Goal: Task Accomplishment & Management: Use online tool/utility

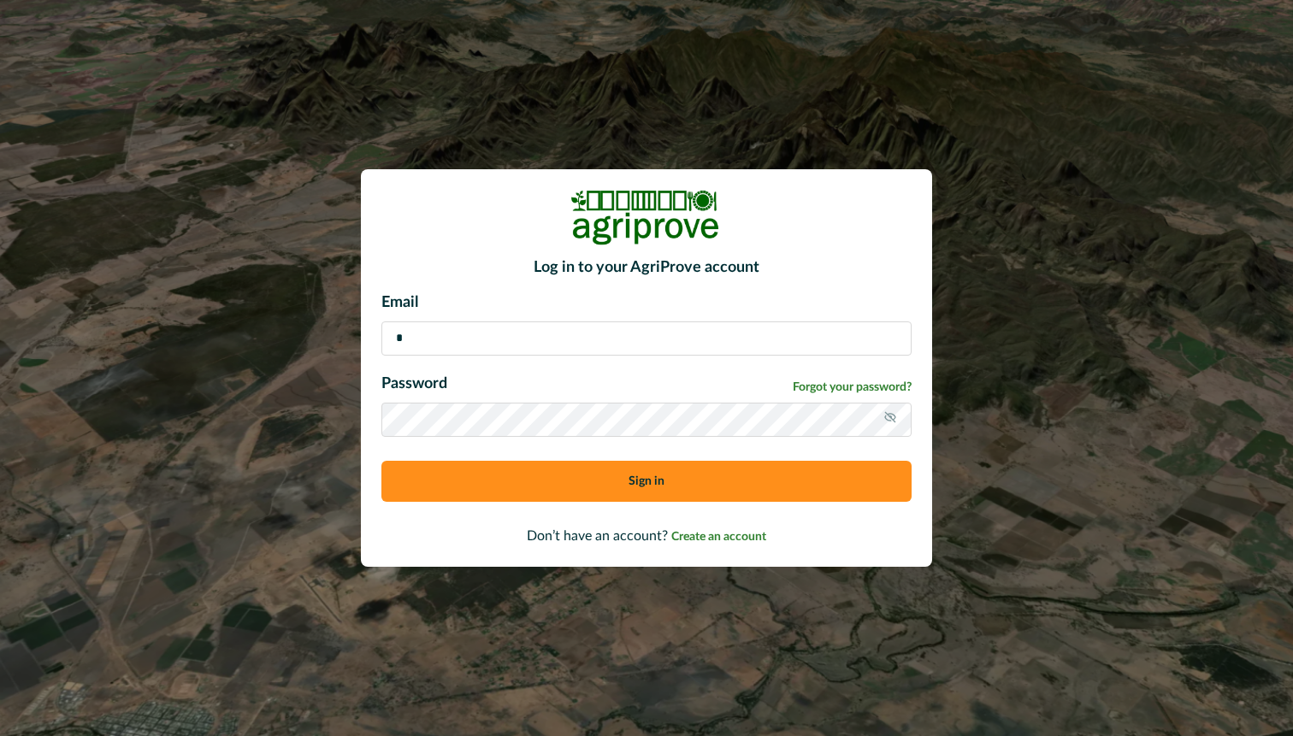
type input "**********"
click at [599, 464] on button "Sign in" at bounding box center [646, 481] width 530 height 41
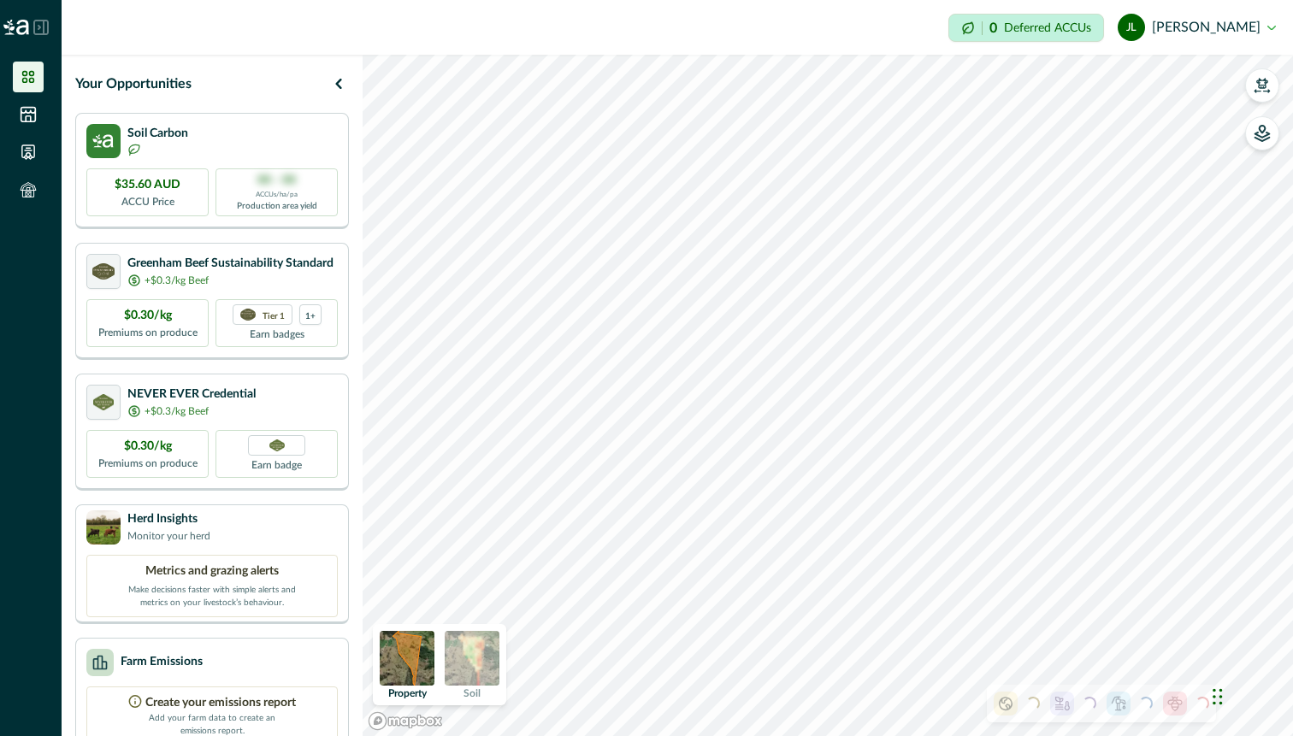
click at [1184, 705] on div at bounding box center [1175, 704] width 24 height 24
click at [29, 188] on icon at bounding box center [28, 189] width 3 height 3
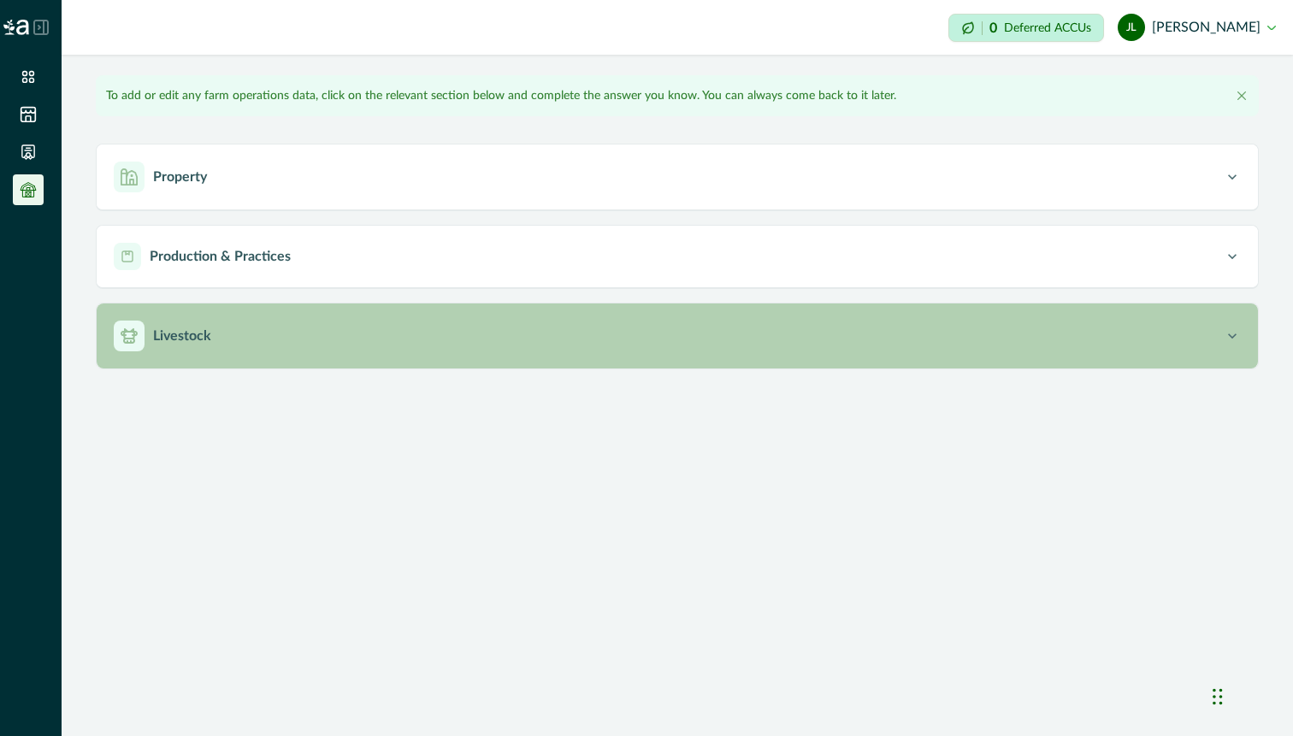
click at [248, 357] on button "Livestock" at bounding box center [678, 336] width 1162 height 65
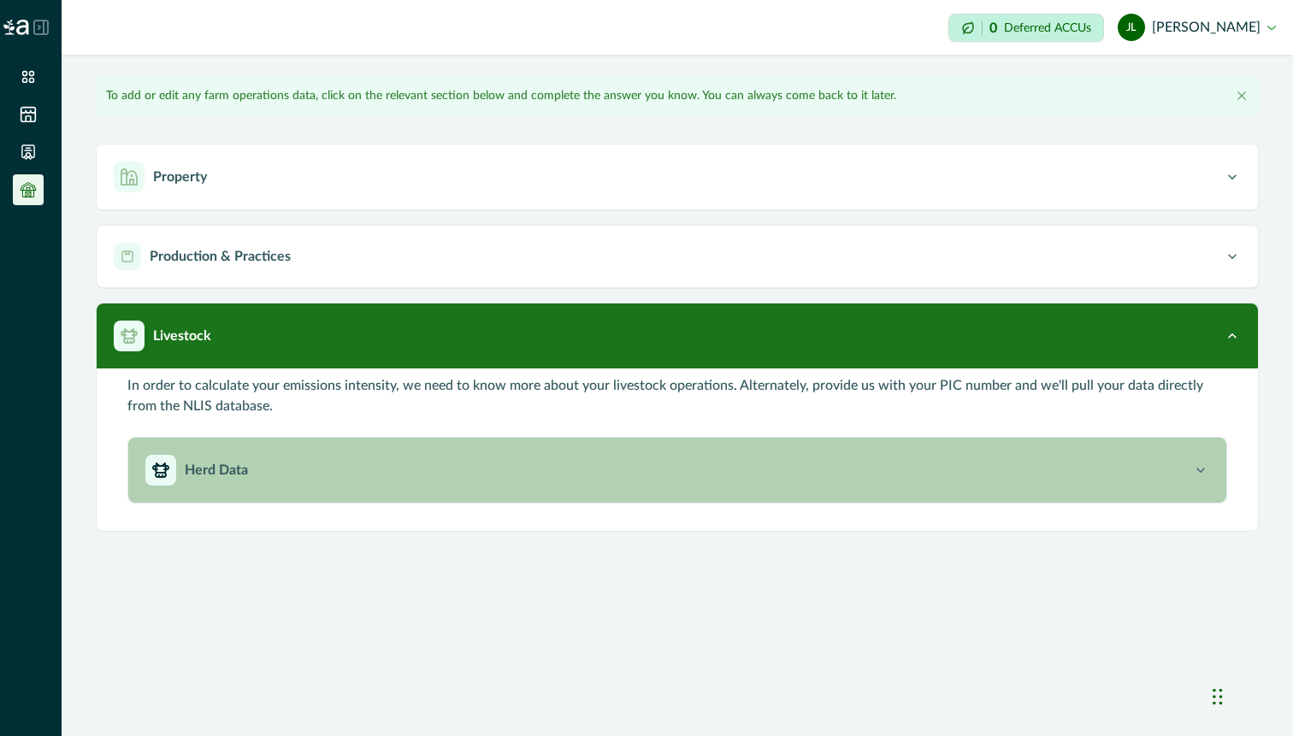
click at [255, 472] on div "Herd Data" at bounding box center [668, 470] width 1047 height 31
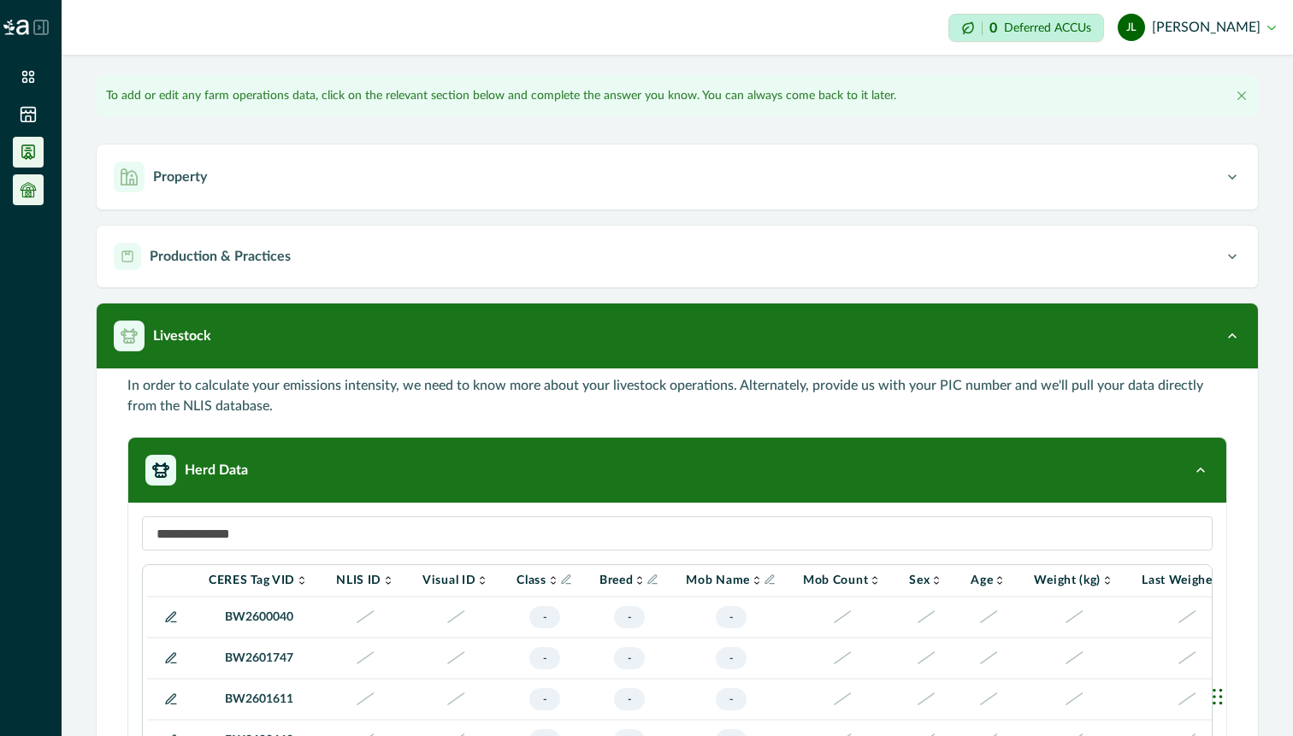
click at [28, 149] on icon at bounding box center [28, 152] width 17 height 17
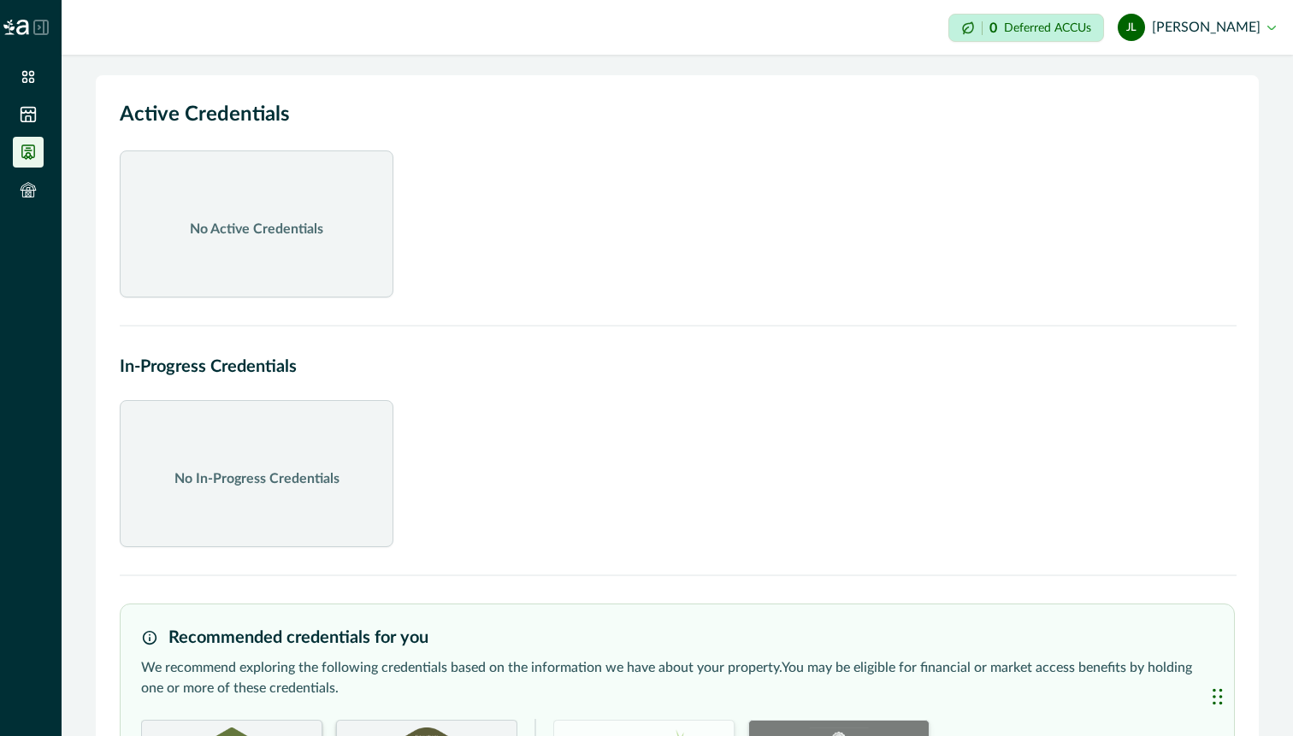
scroll to position [154, 0]
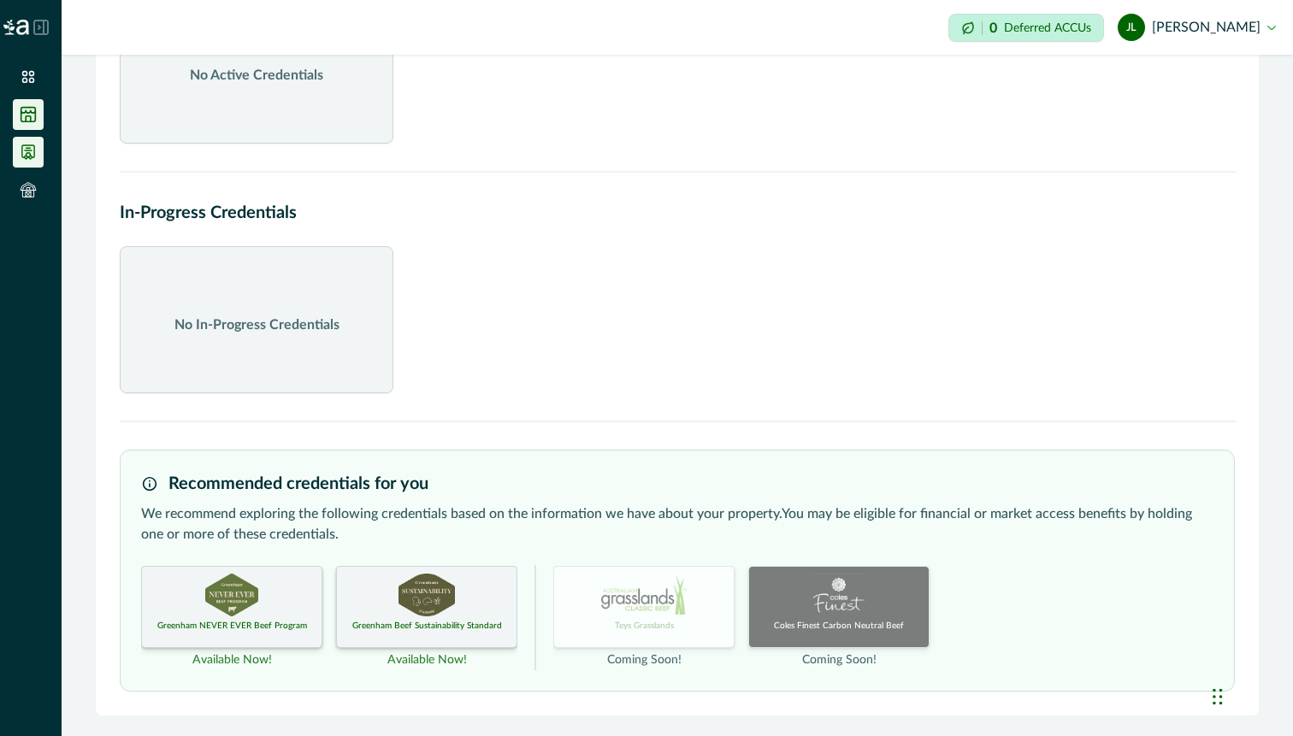
click at [26, 115] on icon at bounding box center [28, 115] width 15 height 15
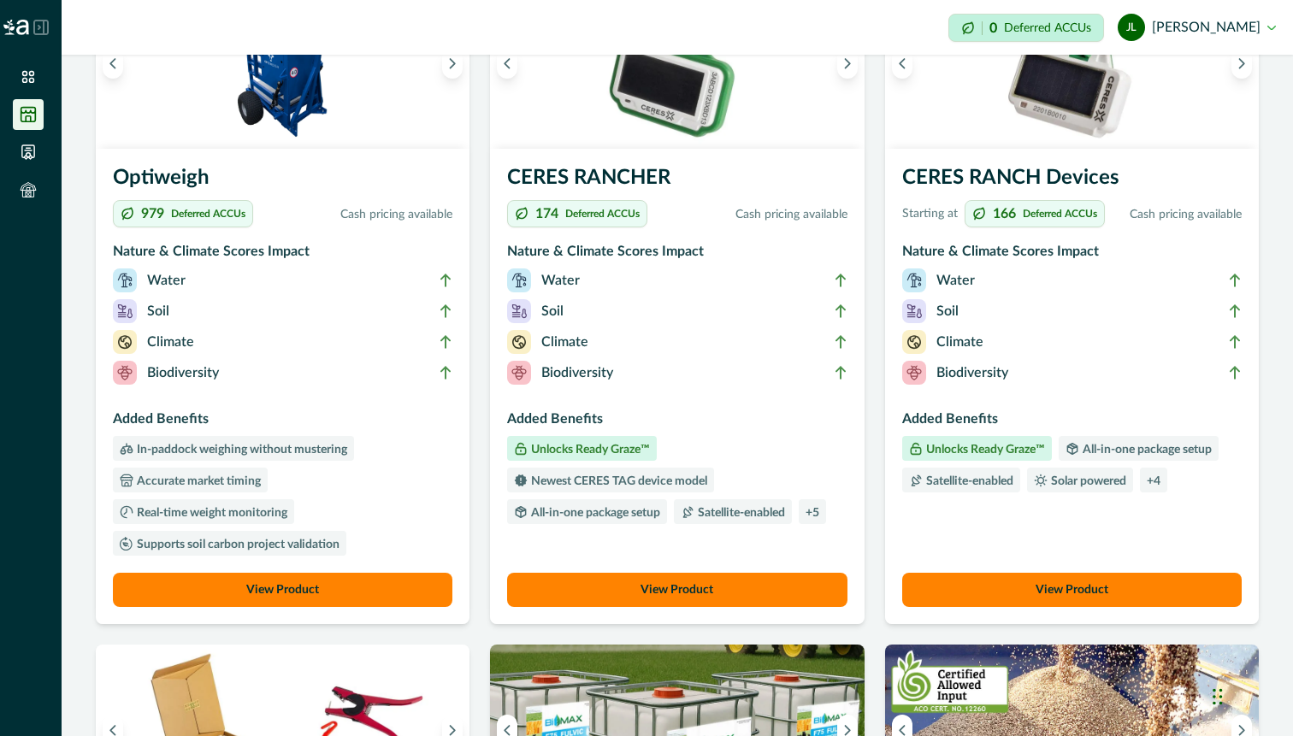
scroll to position [144, 0]
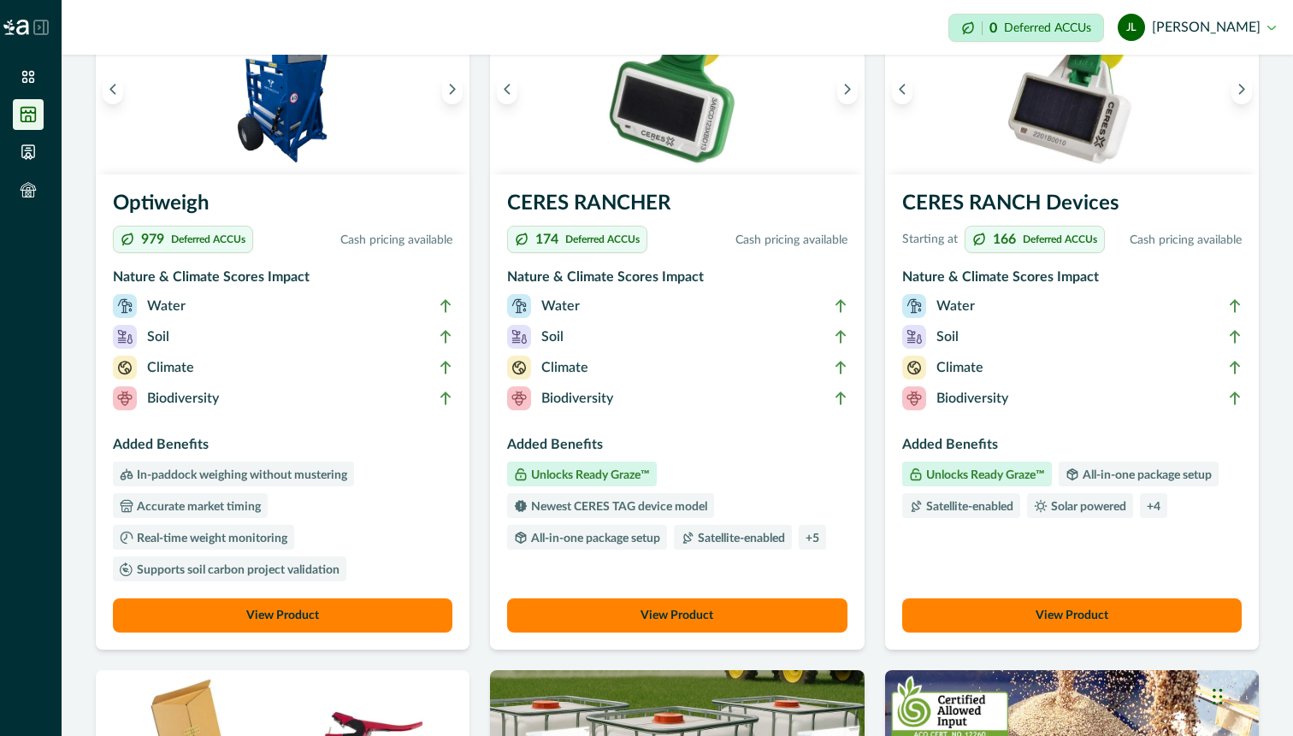
click at [5, 77] on ul at bounding box center [31, 137] width 62 height 151
click at [17, 77] on li at bounding box center [28, 77] width 31 height 31
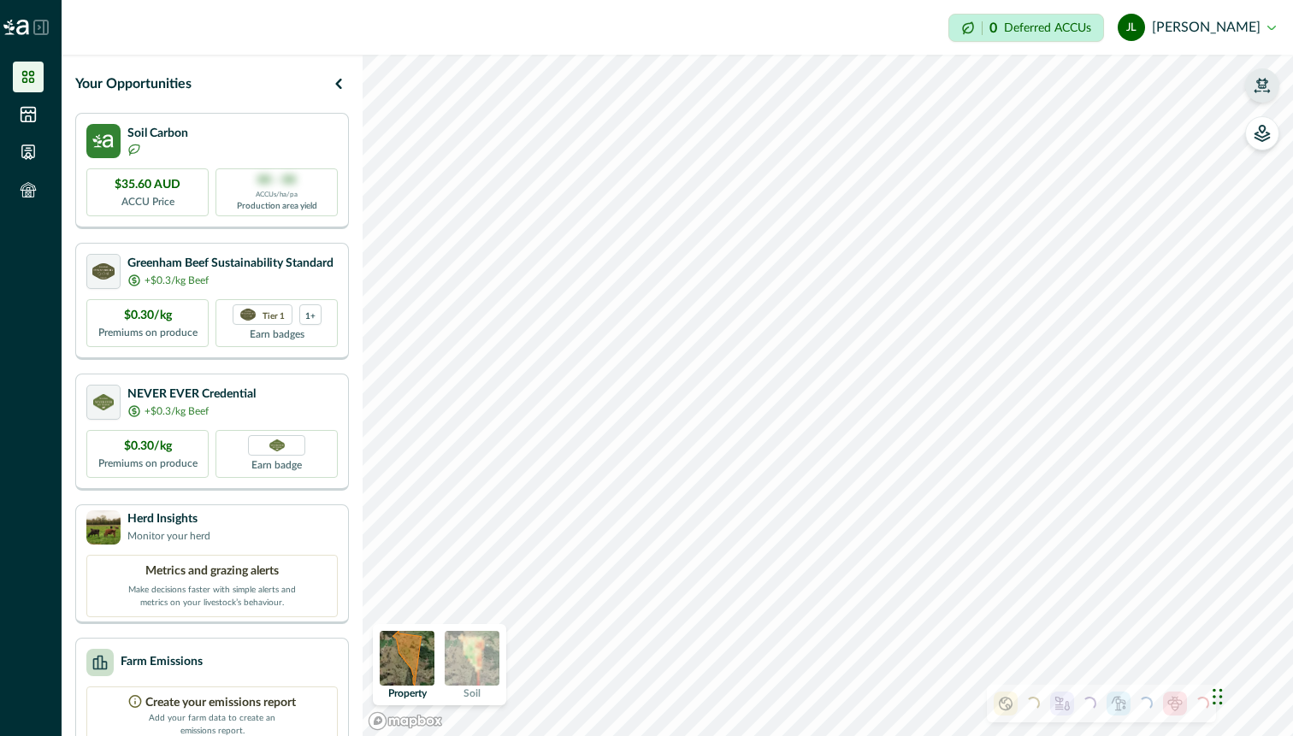
click at [1267, 92] on icon "button" at bounding box center [1262, 85] width 17 height 17
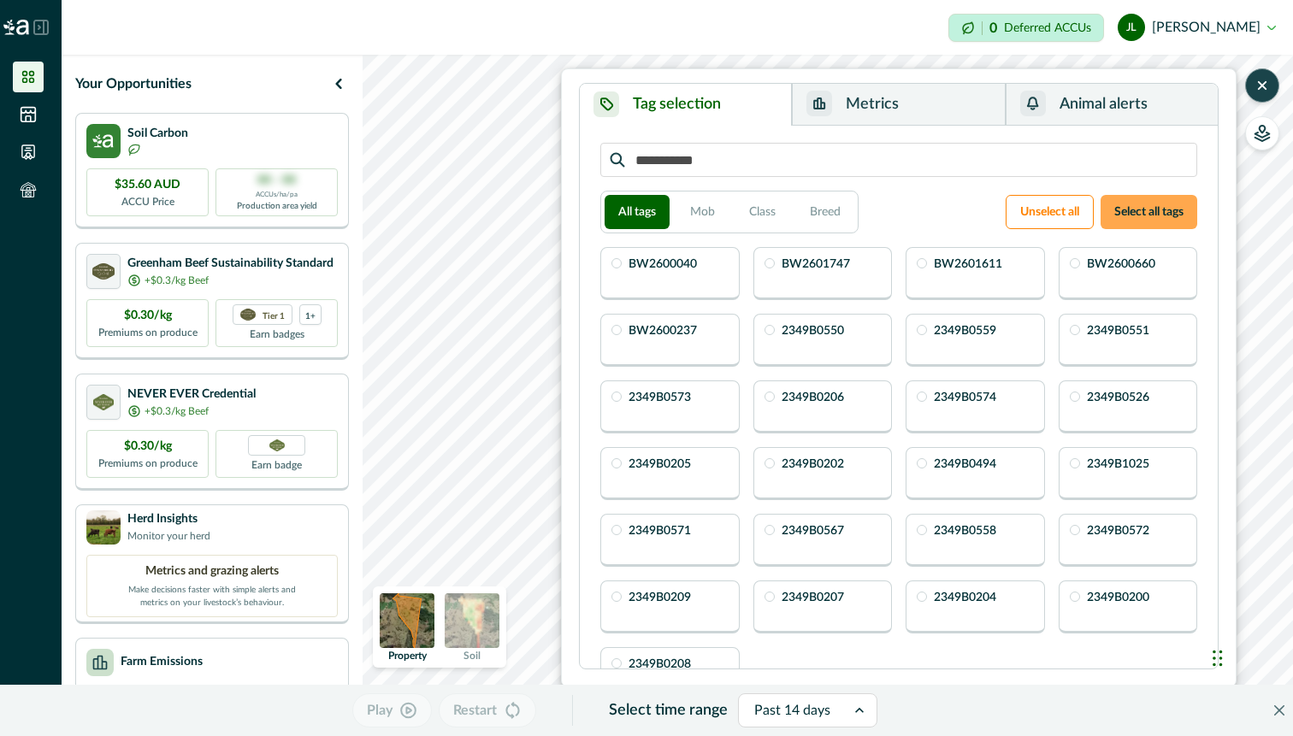
click at [1156, 207] on button "Select all tags" at bounding box center [1149, 212] width 97 height 34
click at [1139, 198] on button "Select all tags" at bounding box center [1149, 212] width 97 height 34
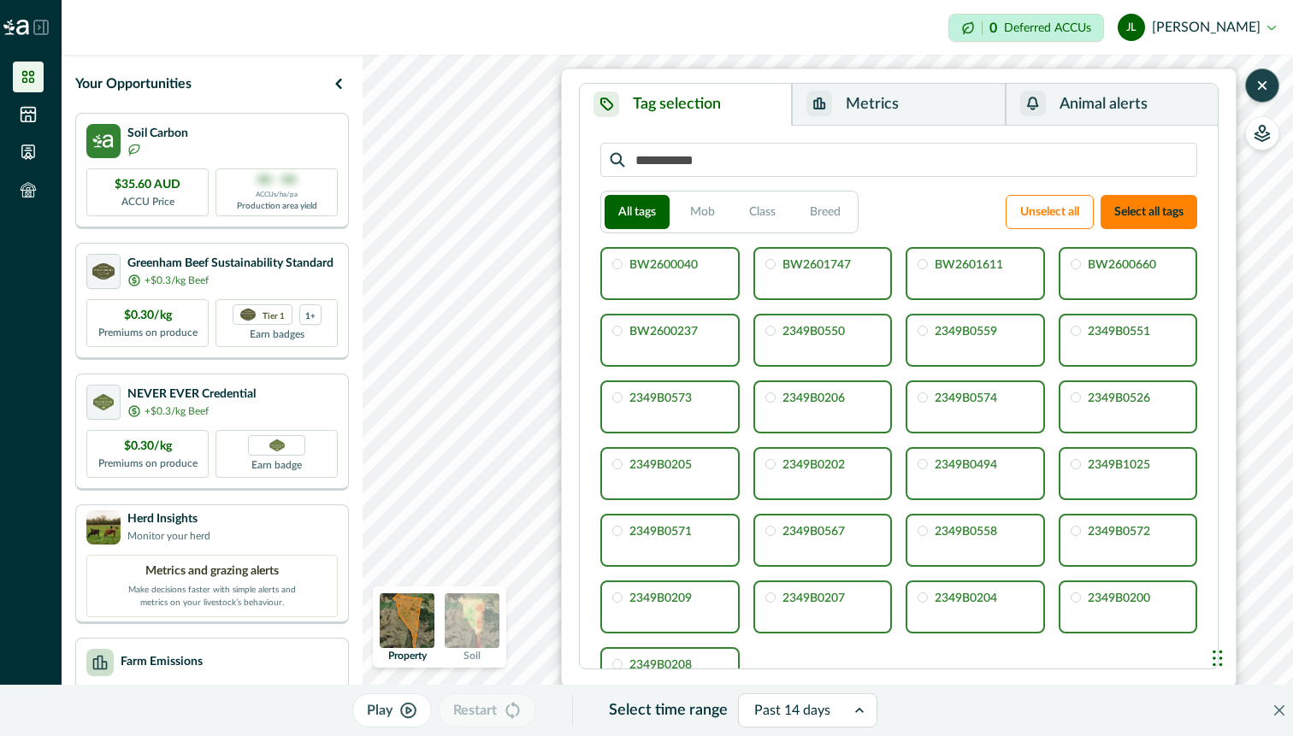
click at [875, 85] on button "Metrics" at bounding box center [898, 105] width 213 height 42
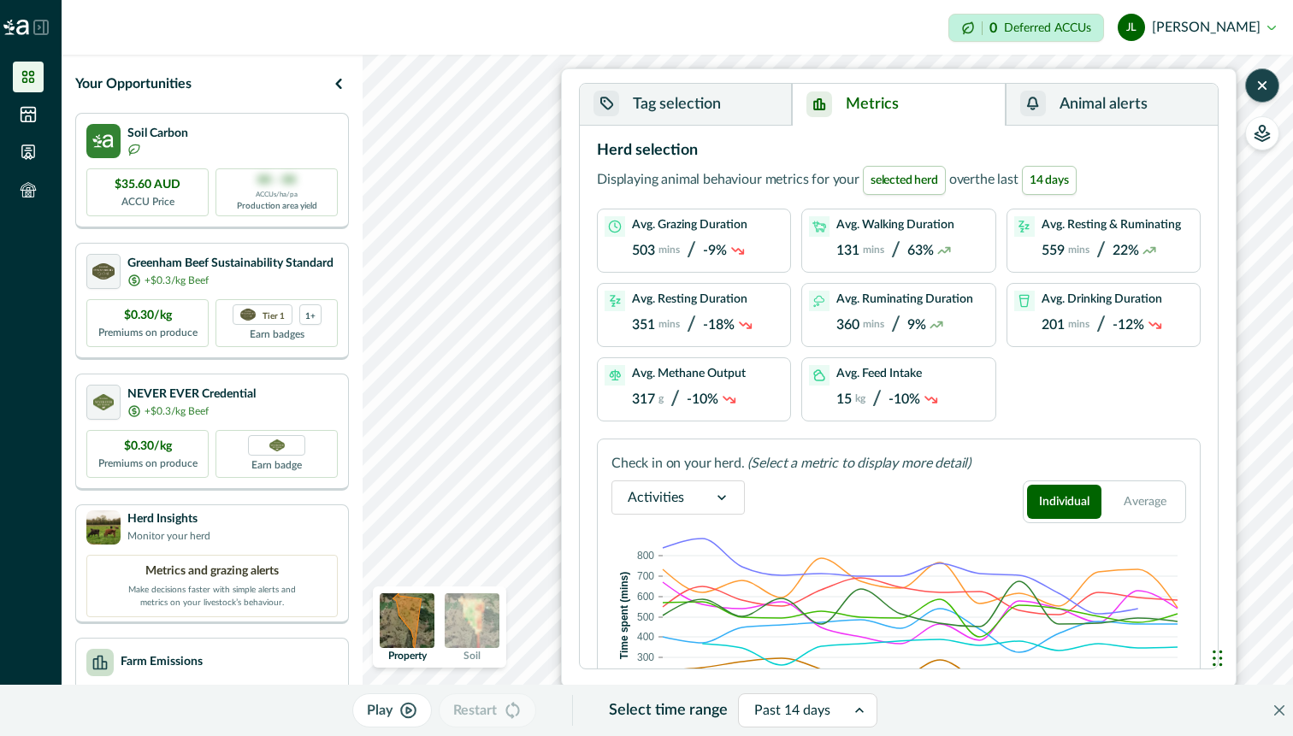
click at [1044, 182] on span "14 days" at bounding box center [1049, 180] width 55 height 29
click at [903, 180] on span "selected herd" at bounding box center [904, 180] width 83 height 29
click at [1060, 180] on span "14 days" at bounding box center [1049, 180] width 55 height 29
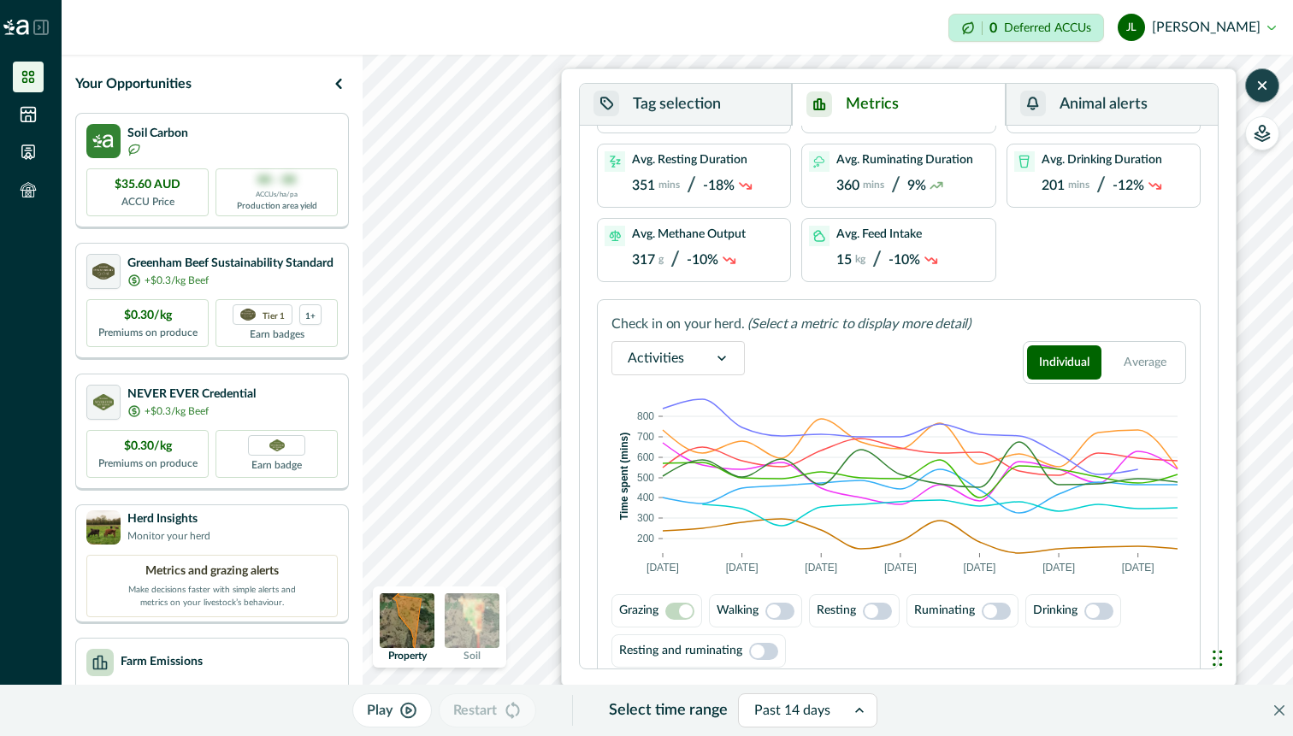
scroll to position [153, 0]
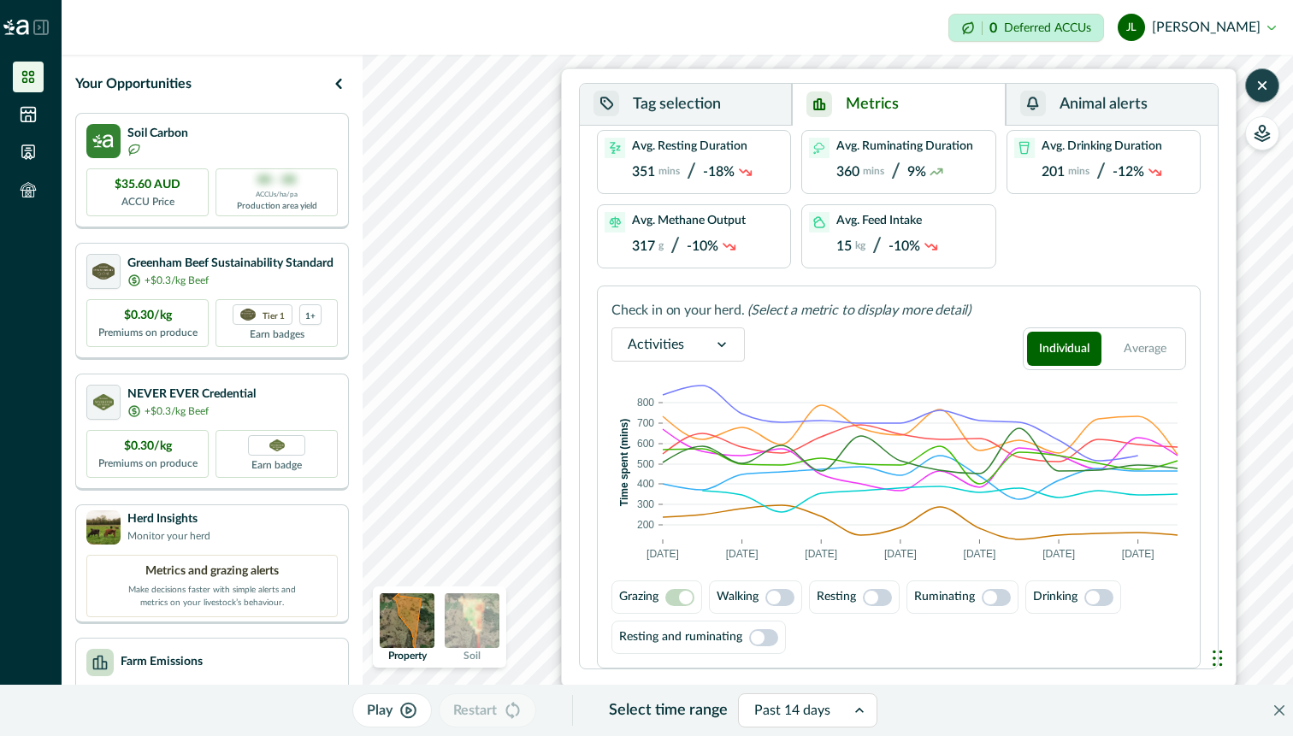
click at [996, 601] on span at bounding box center [996, 597] width 29 height 17
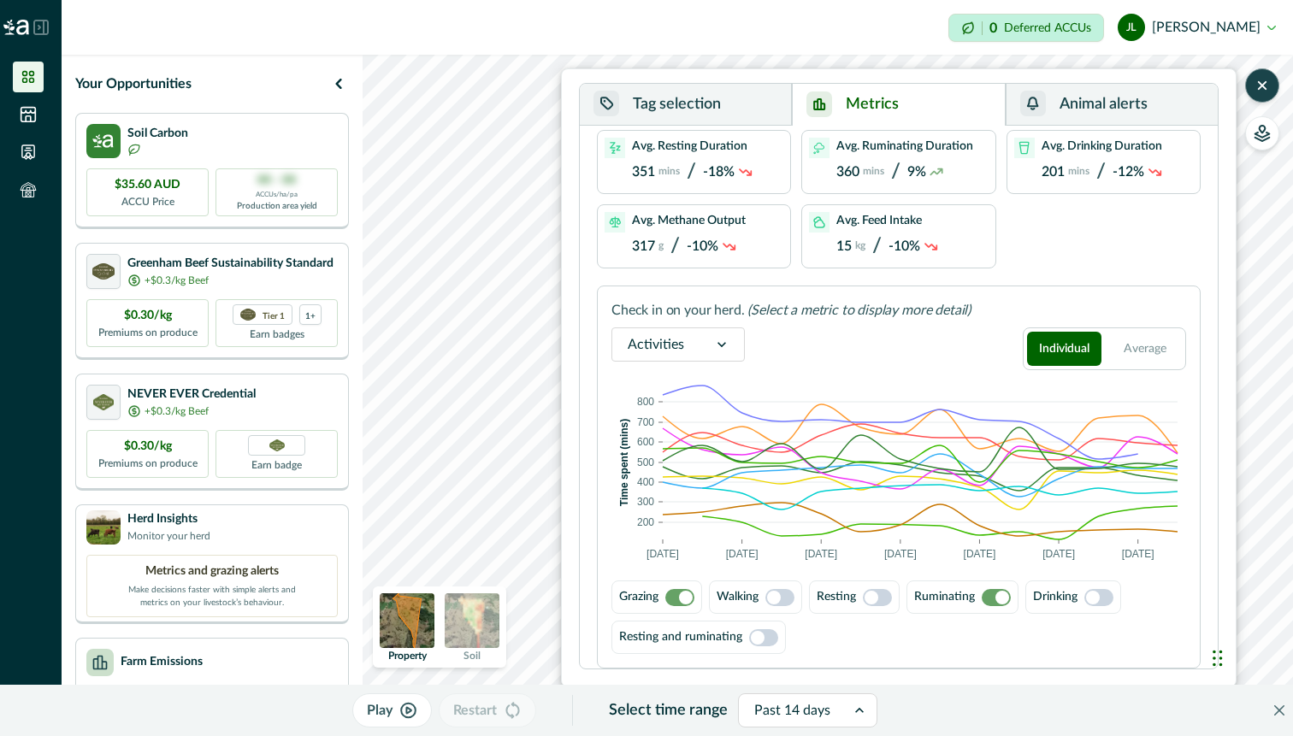
click at [671, 598] on span at bounding box center [679, 597] width 29 height 17
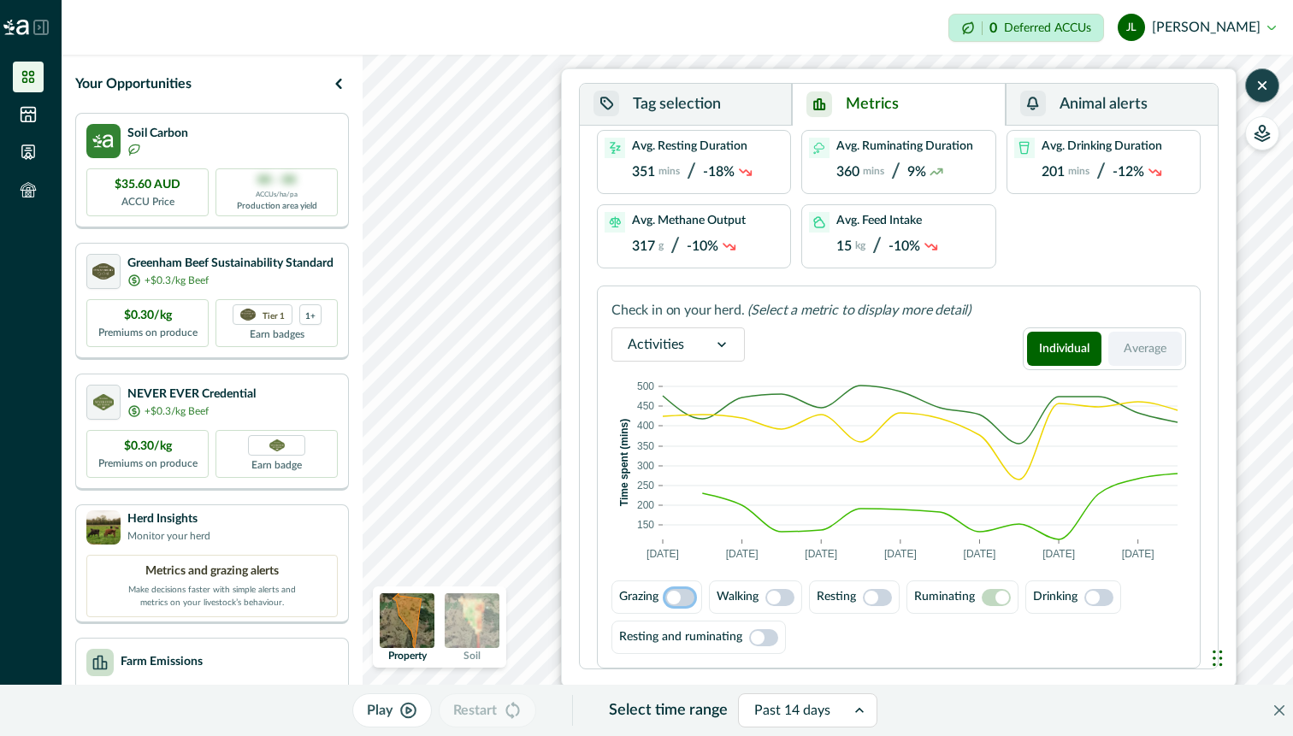
click at [1151, 351] on button "Average" at bounding box center [1145, 349] width 74 height 34
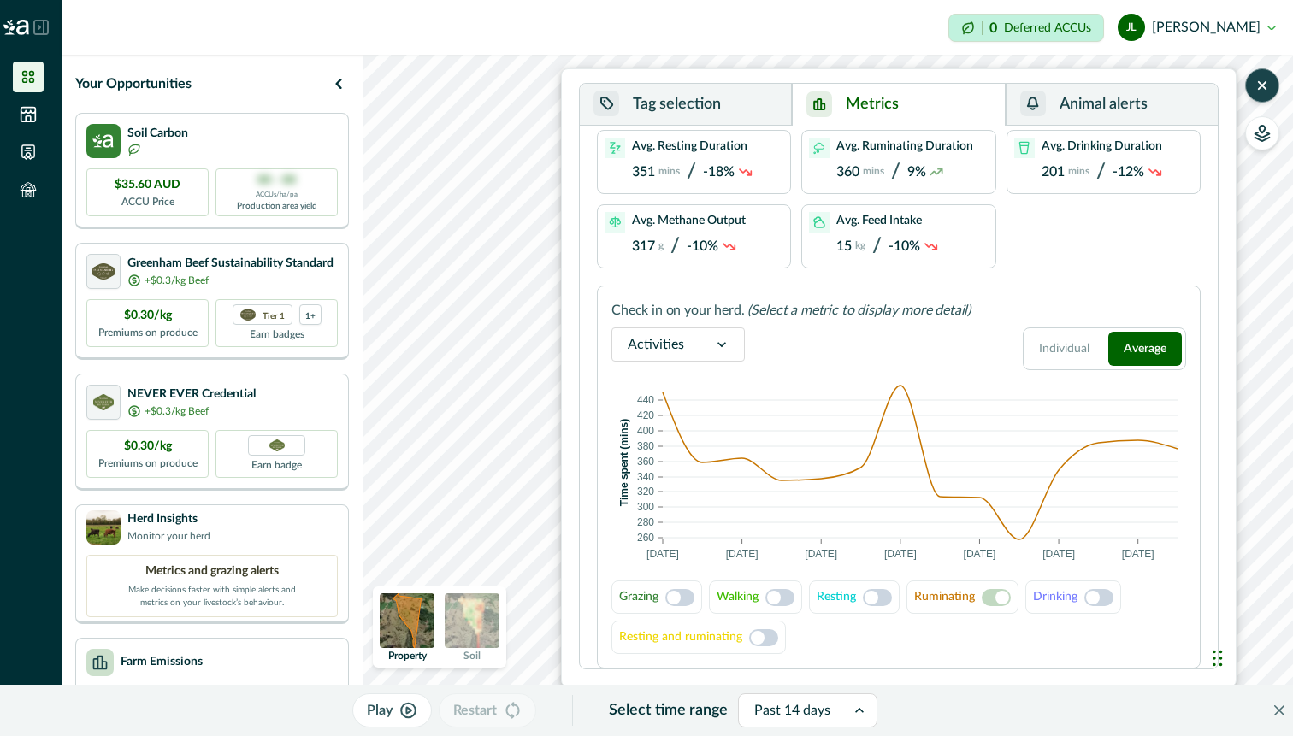
click at [689, 595] on span at bounding box center [679, 597] width 29 height 17
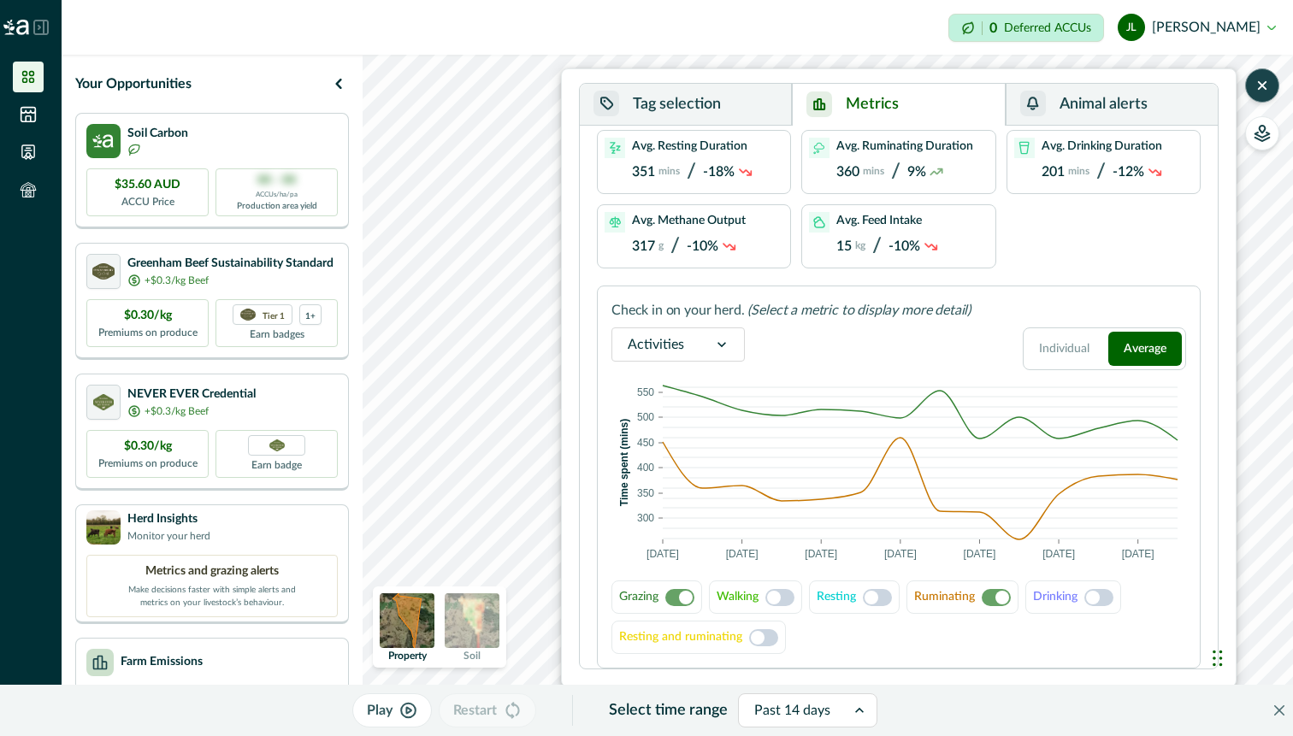
click at [996, 600] on span at bounding box center [1003, 598] width 14 height 14
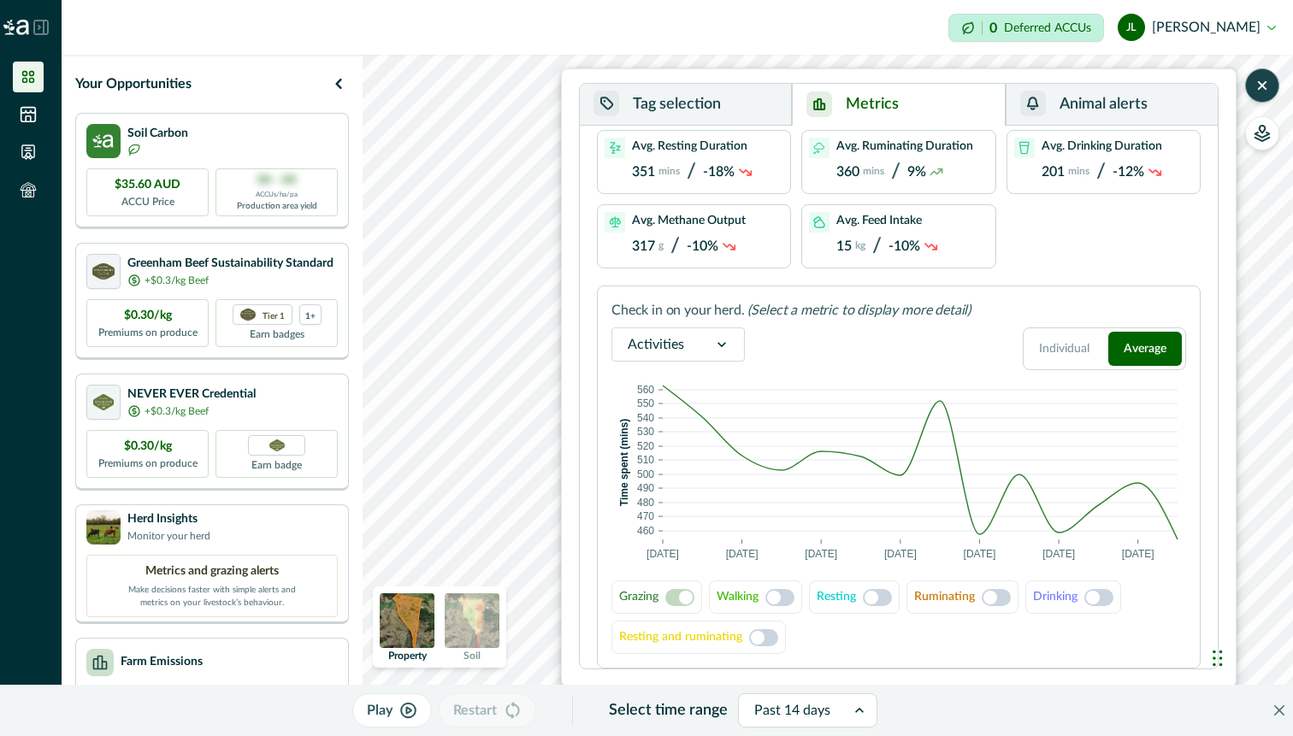
click at [671, 597] on span at bounding box center [679, 597] width 29 height 17
click at [682, 596] on span at bounding box center [686, 598] width 14 height 14
click at [679, 601] on span at bounding box center [679, 597] width 29 height 17
click at [781, 594] on span at bounding box center [774, 598] width 14 height 14
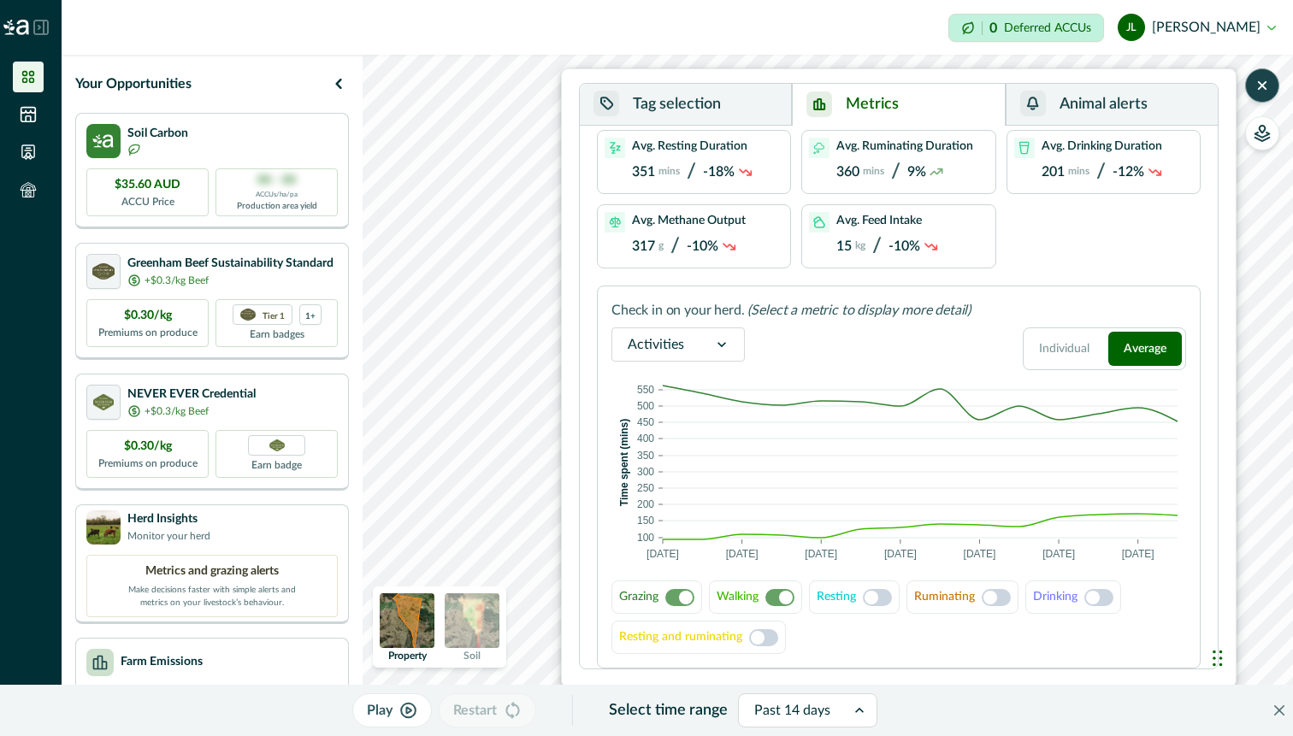
click at [880, 595] on span at bounding box center [877, 597] width 29 height 17
click at [991, 603] on span at bounding box center [991, 598] width 14 height 14
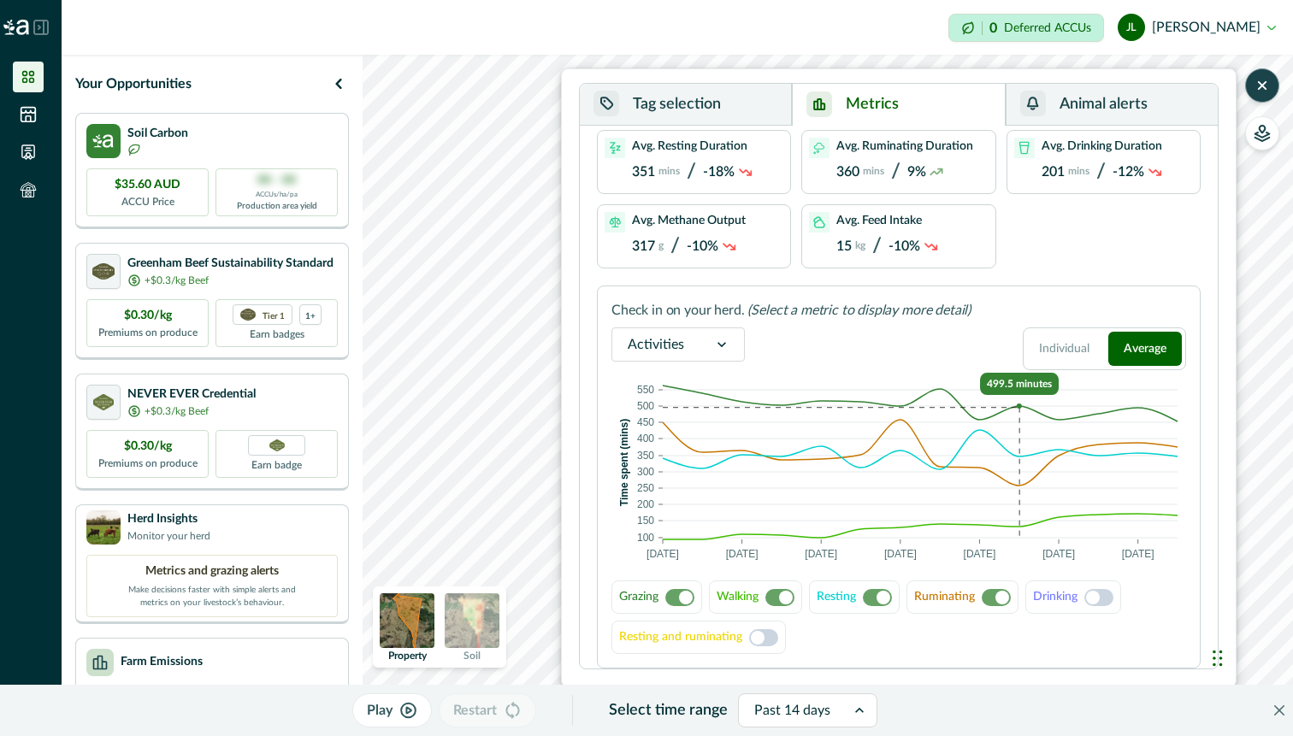
click at [1011, 401] on rect at bounding box center [920, 463] width 515 height 154
click at [1100, 598] on span at bounding box center [1093, 598] width 14 height 14
click at [1103, 599] on span at bounding box center [1105, 598] width 14 height 14
click at [749, 637] on span at bounding box center [763, 638] width 29 height 17
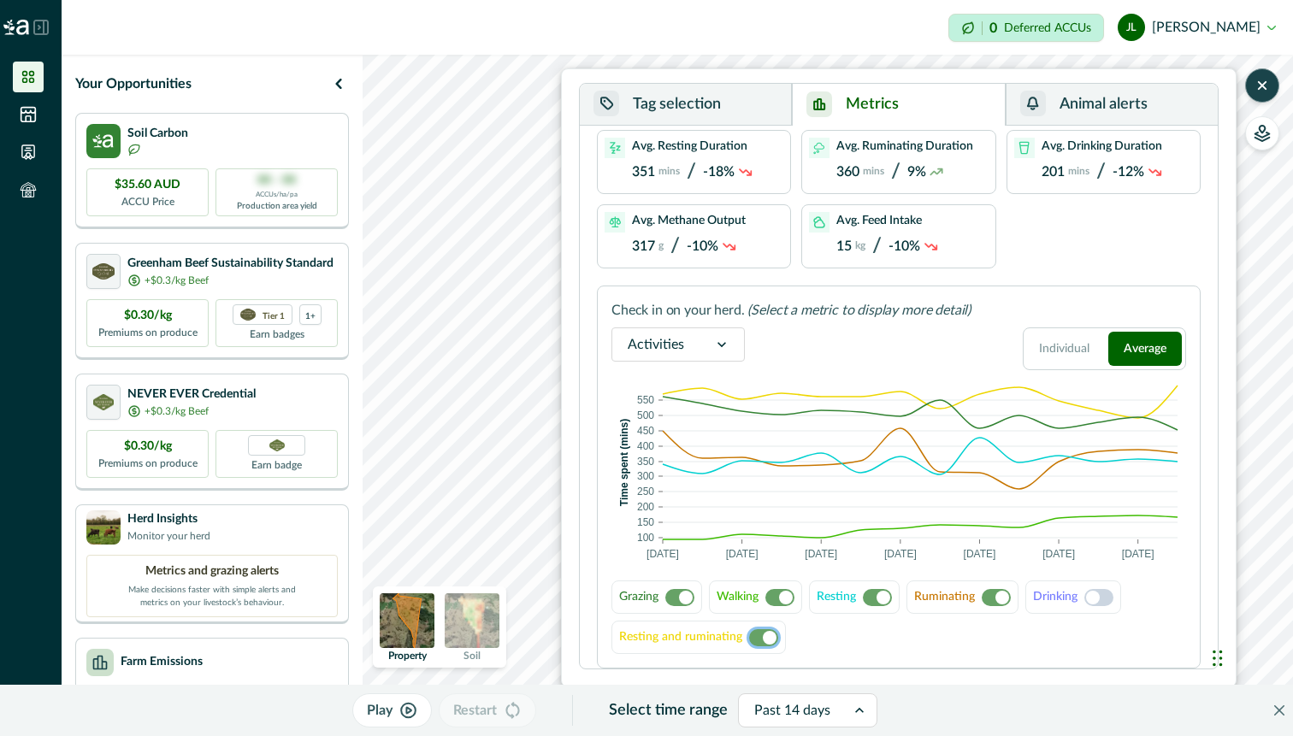
click at [682, 600] on span at bounding box center [686, 598] width 14 height 14
click at [783, 599] on span at bounding box center [786, 598] width 14 height 14
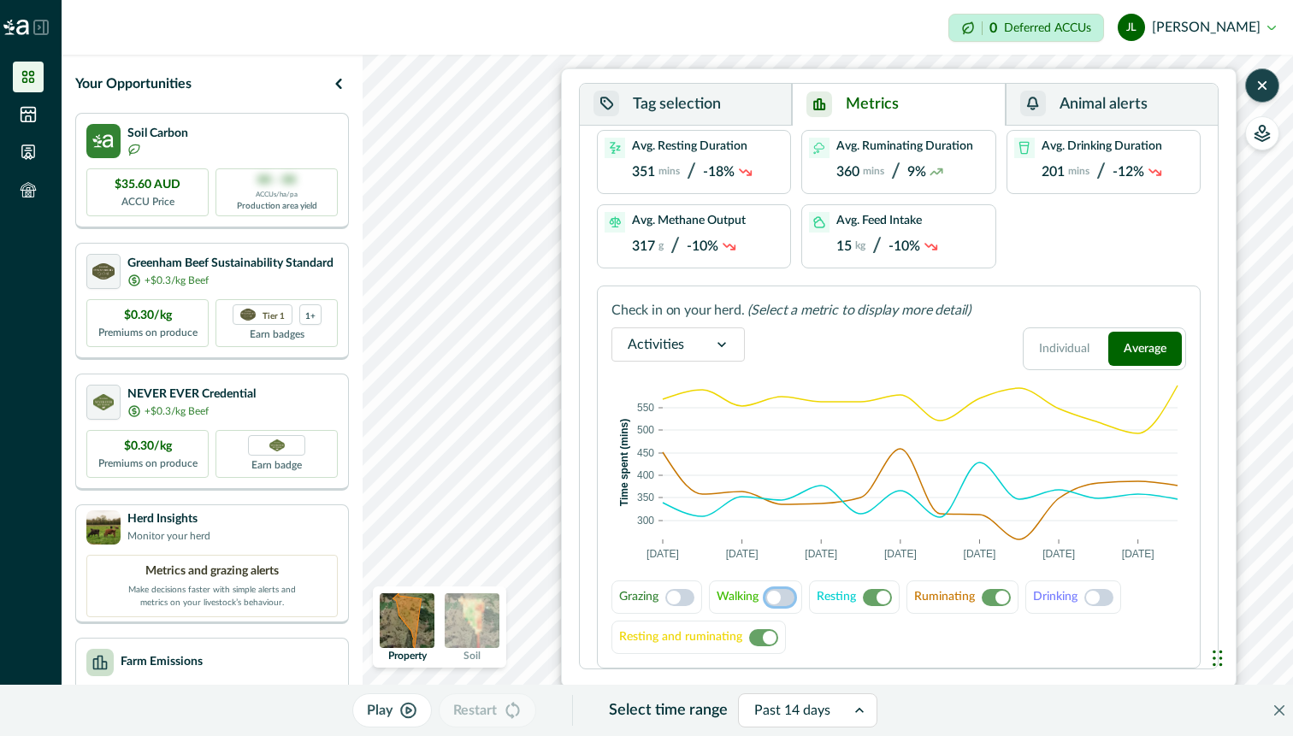
click at [885, 594] on span at bounding box center [884, 598] width 14 height 14
click at [1008, 600] on span at bounding box center [1003, 598] width 14 height 14
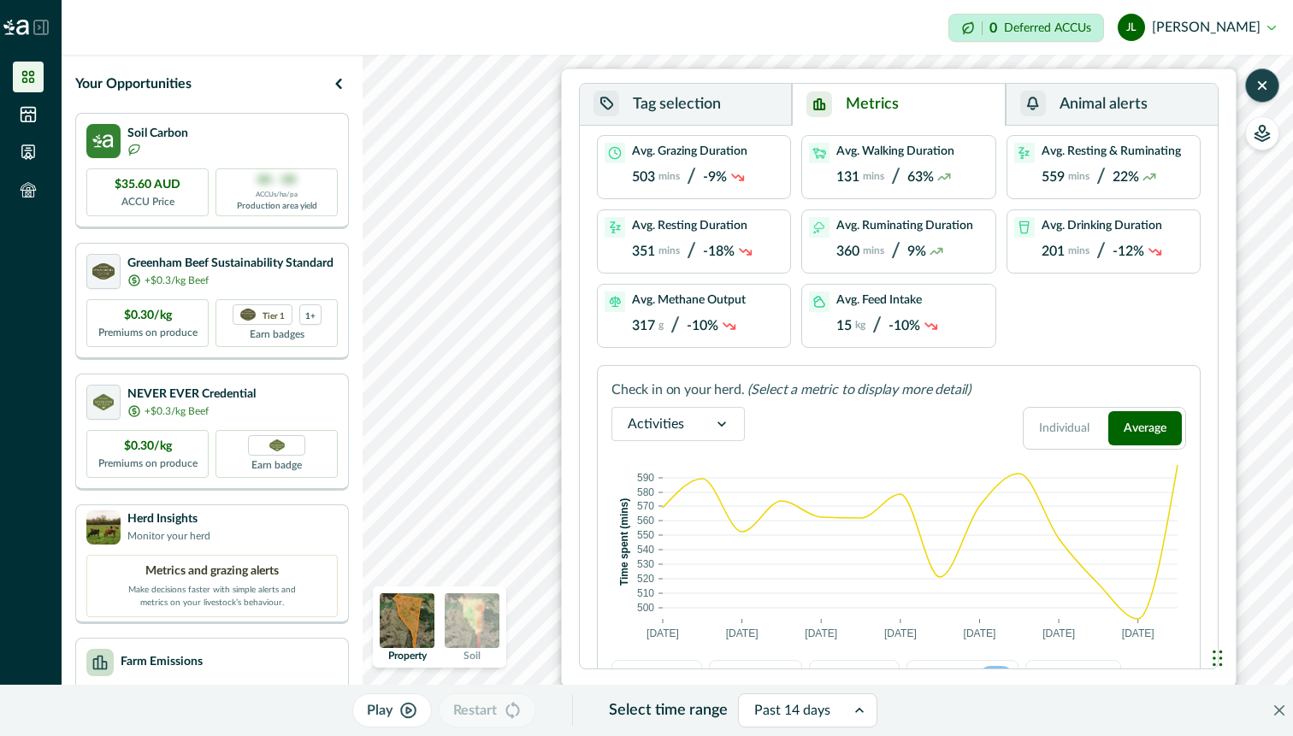
scroll to position [67, 0]
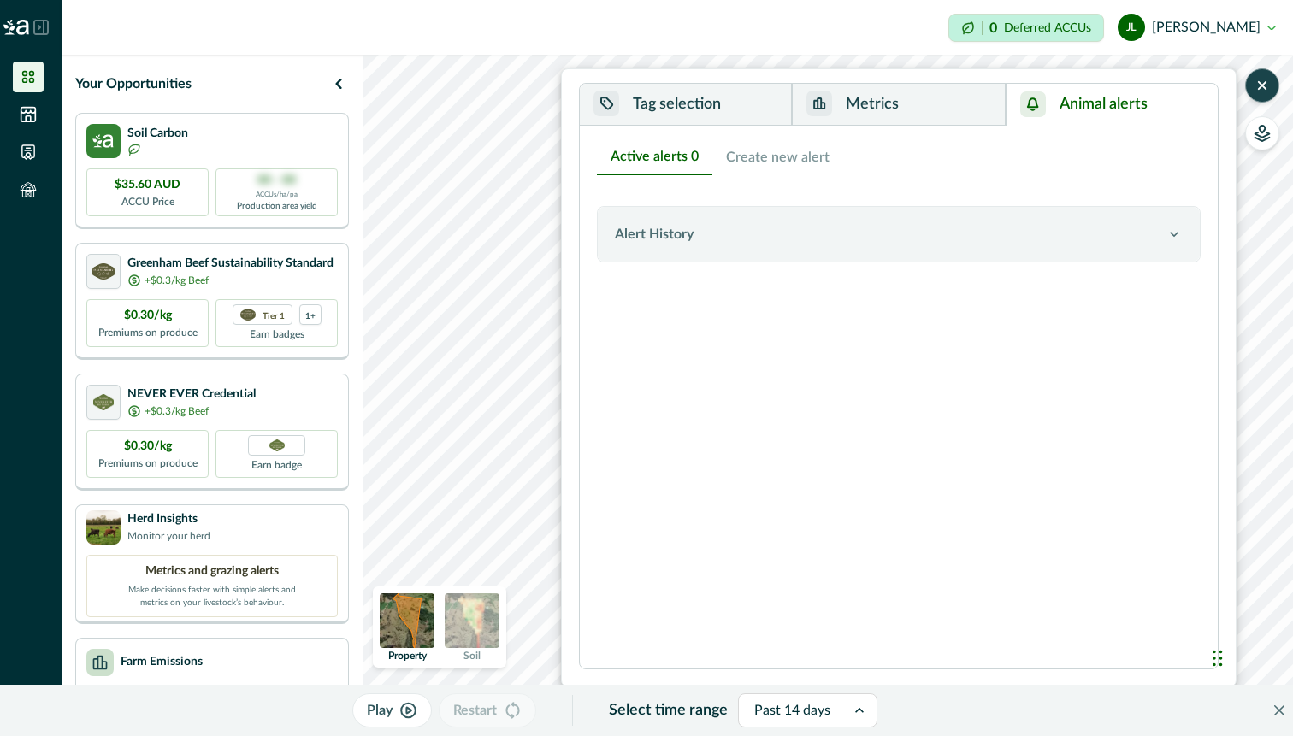
click at [1123, 98] on button "Animal alerts" at bounding box center [1112, 105] width 212 height 42
click at [1258, 139] on icon "button" at bounding box center [1263, 137] width 15 height 9
